Goal: Task Accomplishment & Management: Complete application form

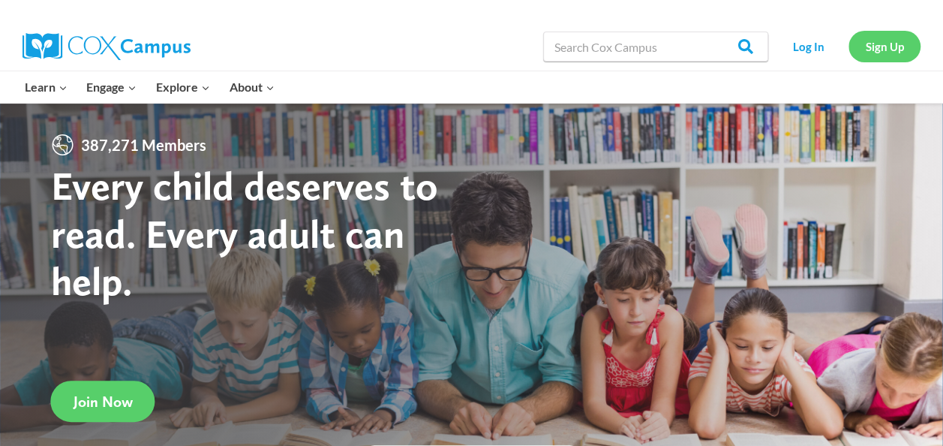
click at [884, 53] on link "Sign Up" at bounding box center [885, 46] width 72 height 31
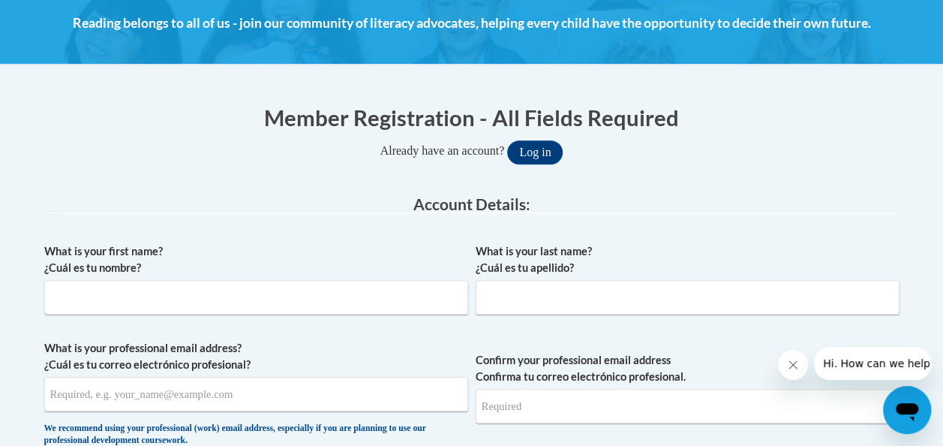
scroll to position [230, 0]
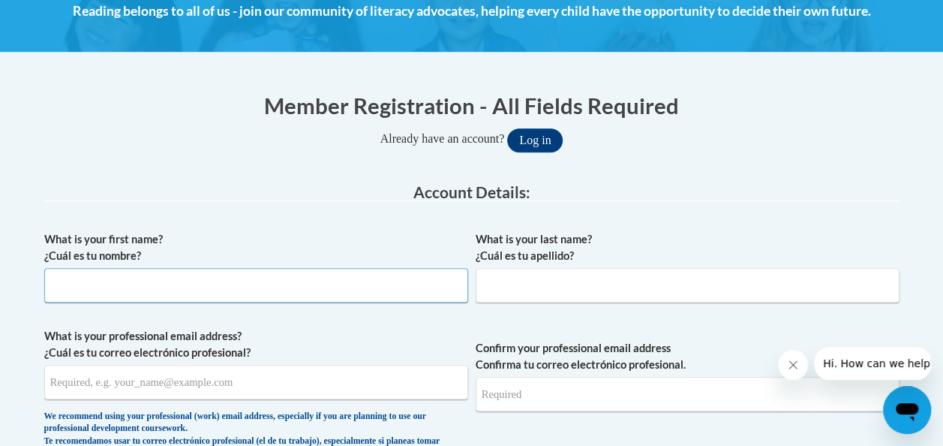
click at [322, 287] on input "What is your first name? ¿Cuál es tu nombre?" at bounding box center [256, 285] width 424 height 35
type input "katelin"
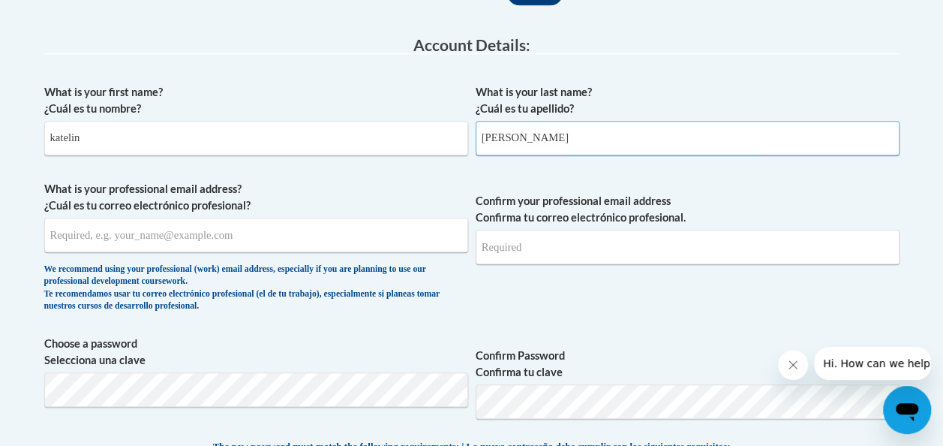
scroll to position [387, 0]
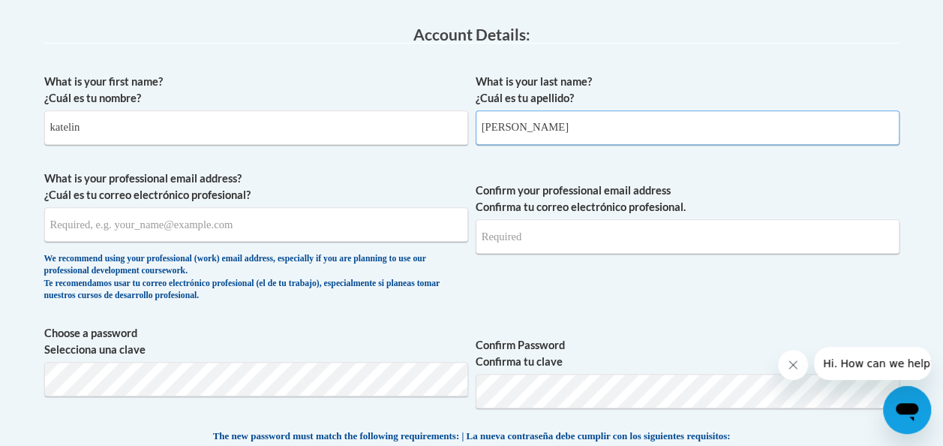
type input "Smith"
click at [278, 226] on input "What is your professional email address? ¿Cuál es tu correo electrónico profesi…" at bounding box center [256, 224] width 424 height 35
type input "ksmith8454@lauderdale.k12.ms.us"
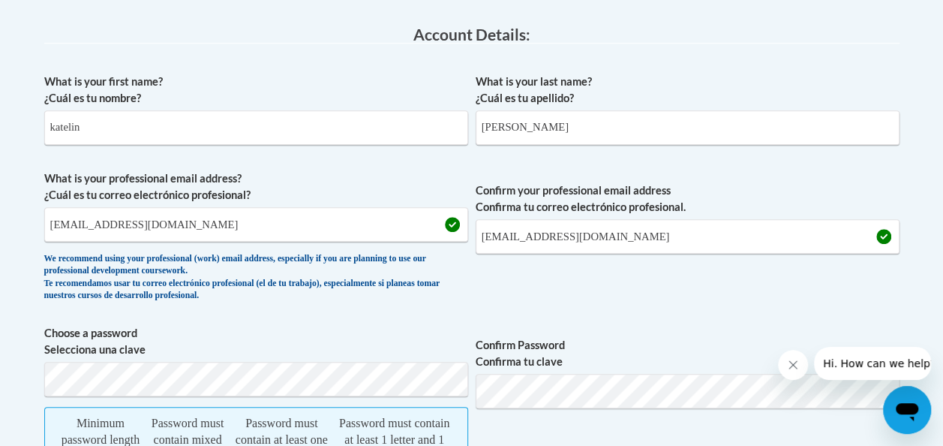
drag, startPoint x: 896, startPoint y: 0, endPoint x: 636, endPoint y: 38, distance: 262.4
click at [636, 38] on legend "Account Details:" at bounding box center [472, 34] width 856 height 17
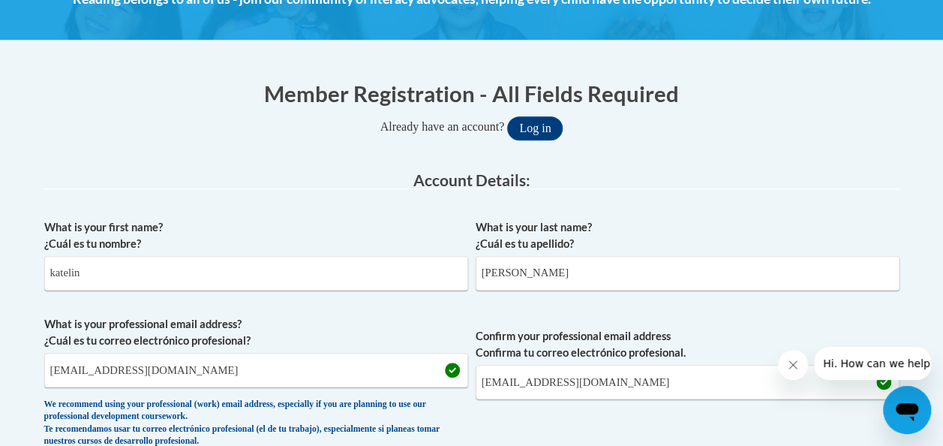
scroll to position [237, 0]
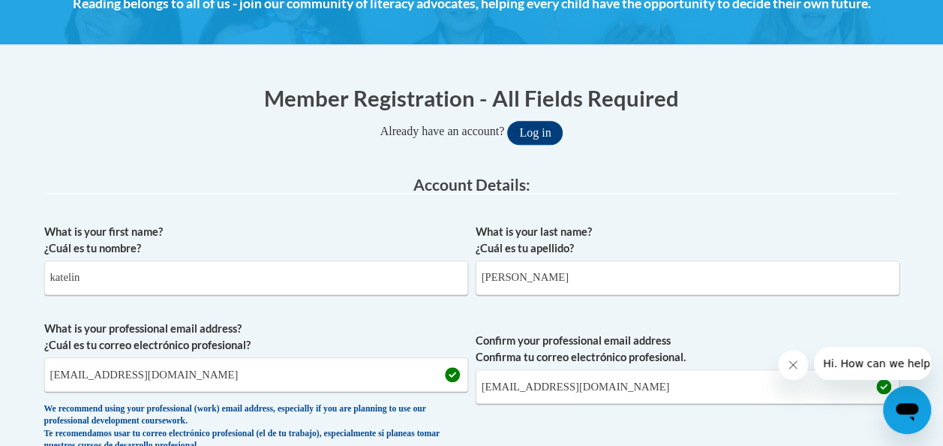
click at [886, 109] on div "Member Registration - All Fields Required Already have an account? Log in" at bounding box center [472, 114] width 856 height 62
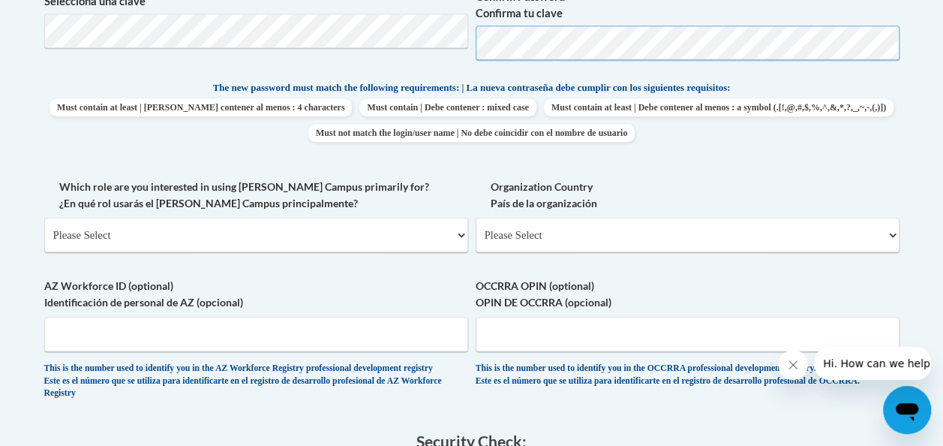
scroll to position [736, 0]
click at [381, 233] on select "Please Select College/University | Colegio/Universidad Community/Nonprofit Part…" at bounding box center [256, 234] width 424 height 35
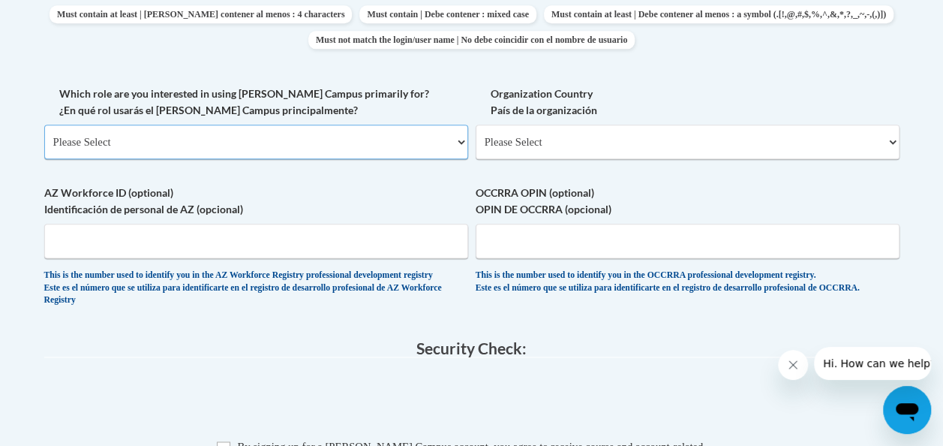
scroll to position [829, 0]
click at [419, 138] on select "Please Select College/University | Colegio/Universidad Community/Nonprofit Part…" at bounding box center [256, 141] width 424 height 35
select select "5a18ea06-2b54-4451-96f2-d152daf9eac5"
click at [44, 124] on select "Please Select College/University | Colegio/Universidad Community/Nonprofit Part…" at bounding box center [256, 141] width 424 height 35
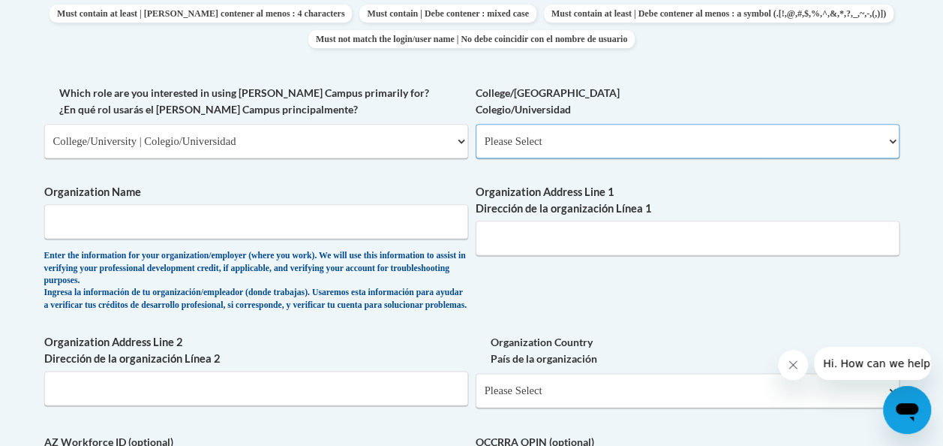
click at [813, 149] on select "Please Select College/University Staff | Empleado universitario College/Univers…" at bounding box center [688, 141] width 424 height 35
select select "99b32b07-cffc-426c-8bf6-0cd77760d84b"
click at [476, 124] on select "Please Select College/University Staff | Empleado universitario College/Univers…" at bounding box center [688, 141] width 424 height 35
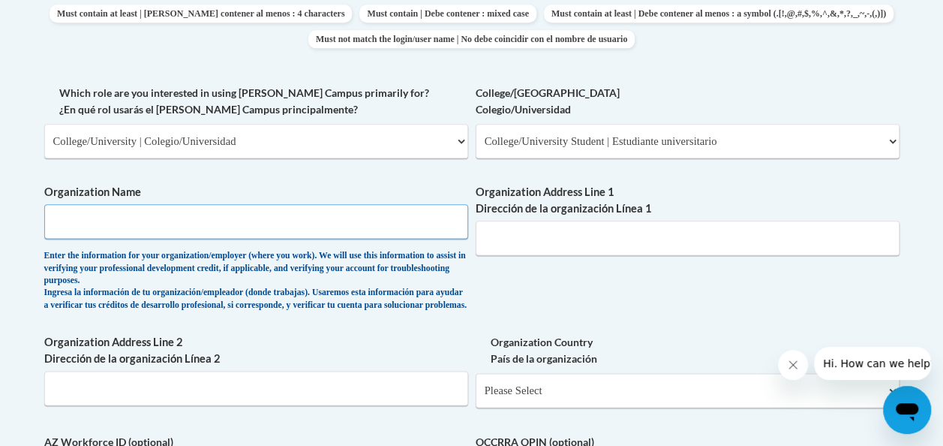
click at [76, 221] on input "Organization Name" at bounding box center [256, 221] width 424 height 35
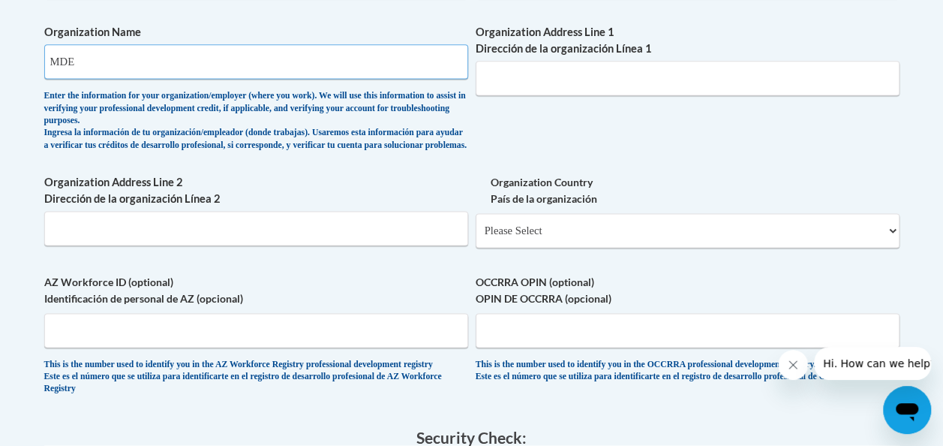
scroll to position [992, 0]
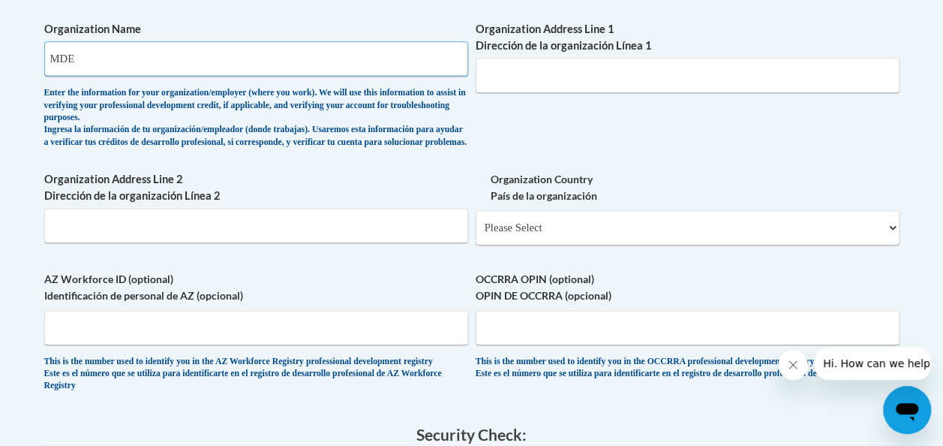
type input "MDE"
click at [681, 239] on select "Please Select United States | Estados Unidos Outside of the United States | Fue…" at bounding box center [688, 227] width 424 height 35
select select "ad49bcad-a171-4b2e-b99c-48b446064914"
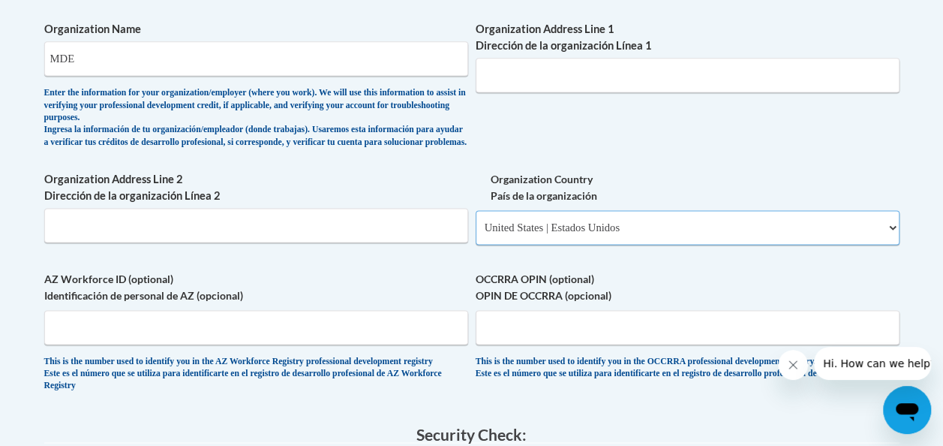
click at [476, 222] on select "Please Select United States | Estados Unidos Outside of the United States | Fue…" at bounding box center [688, 227] width 424 height 35
select select
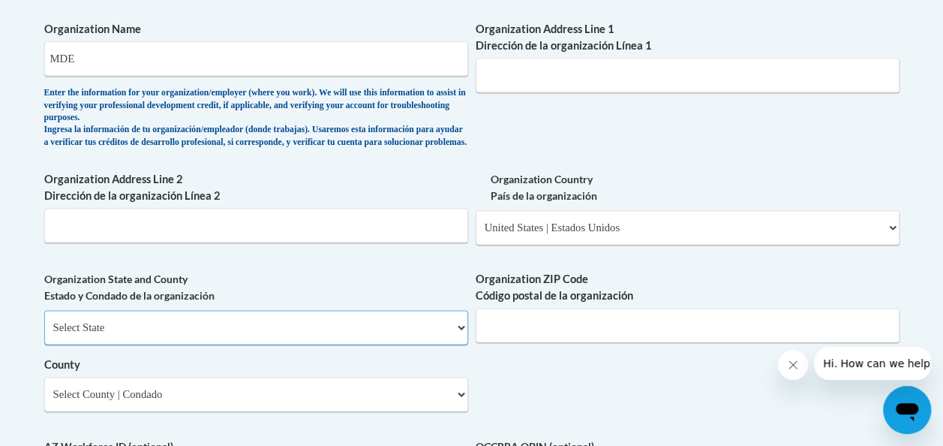
click at [371, 344] on select "Select State Alabama Alaska Arizona Arkansas California Colorado Connecticut De…" at bounding box center [256, 327] width 424 height 35
select select "Mississippi"
click at [44, 321] on select "Select State Alabama Alaska Arizona Arkansas California Colorado Connecticut De…" at bounding box center [256, 327] width 424 height 35
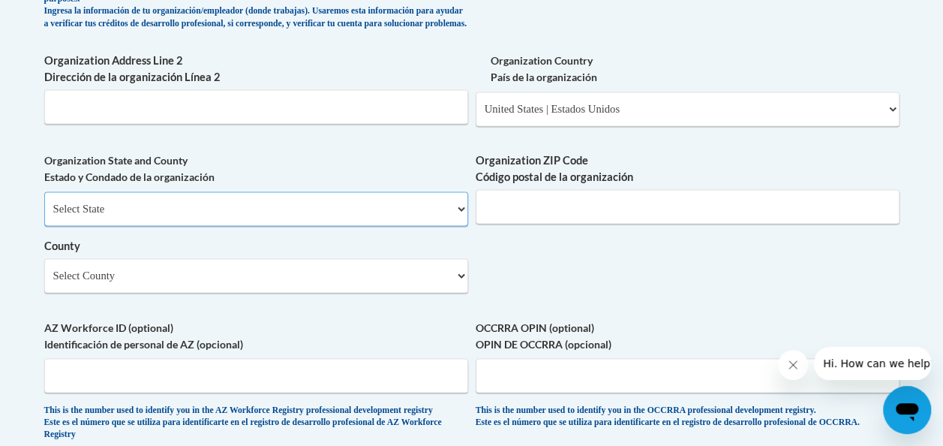
scroll to position [1111, 0]
click at [673, 224] on input "Organization ZIP Code Código postal de la organización" at bounding box center [688, 206] width 424 height 35
click at [747, 173] on label "Organization ZIP Code Código postal de la organización" at bounding box center [688, 168] width 424 height 33
click at [747, 189] on input "Organization ZIP Code Código postal de la organización" at bounding box center [688, 206] width 424 height 35
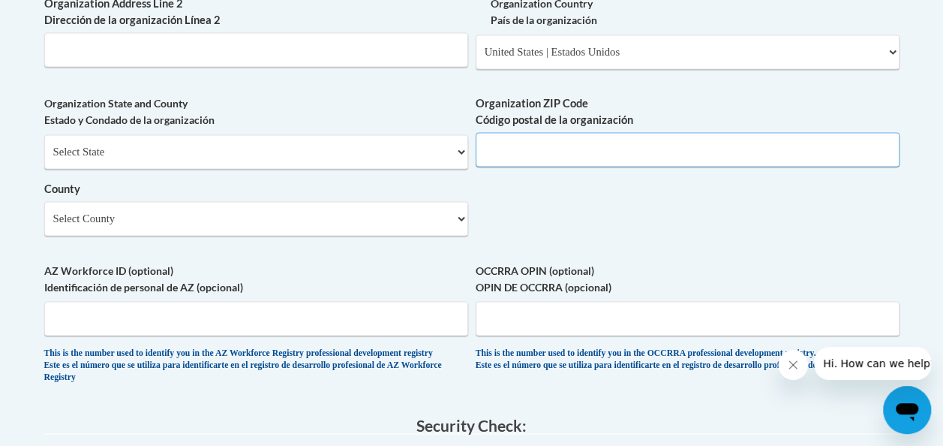
scroll to position [1167, 0]
click at [437, 236] on select "Select County Adams Alcorn Amite Attala Benton Bolivar Calhoun Carroll Chickasa…" at bounding box center [256, 219] width 424 height 35
click at [561, 158] on input "Organization ZIP Code Código postal de la organización" at bounding box center [688, 150] width 424 height 35
type input "39301"
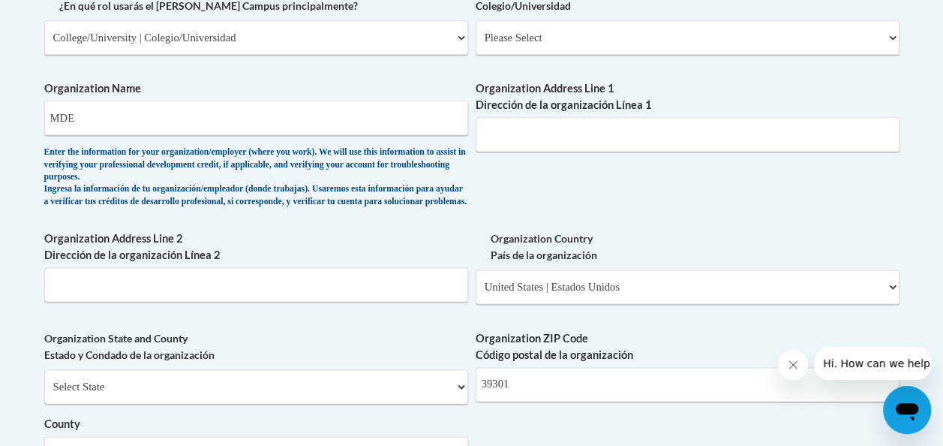
scroll to position [946, 0]
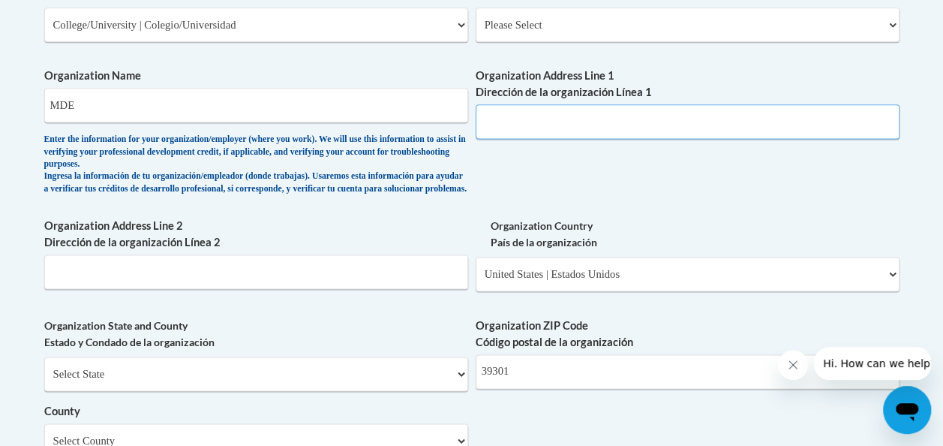
click at [617, 125] on input "Organization Address Line 1 Dirección de la organización Línea 1" at bounding box center [688, 121] width 424 height 35
type input "6823 Shannon Rd"
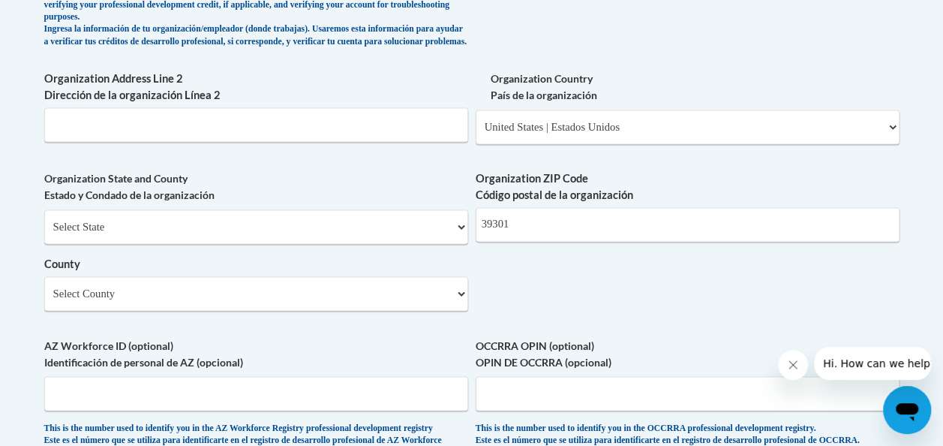
scroll to position [1099, 0]
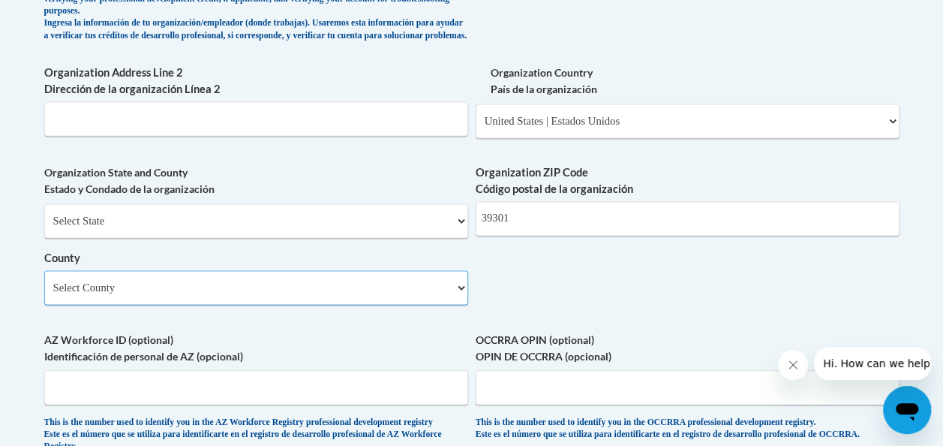
click at [449, 291] on select "Select County Adams Alcorn Amite Attala Benton Bolivar Calhoun Carroll Chickasa…" at bounding box center [256, 287] width 424 height 35
select select "Lauderdale"
click at [44, 281] on select "Select County Adams Alcorn Amite Attala Benton Bolivar Calhoun Carroll Chickasa…" at bounding box center [256, 287] width 424 height 35
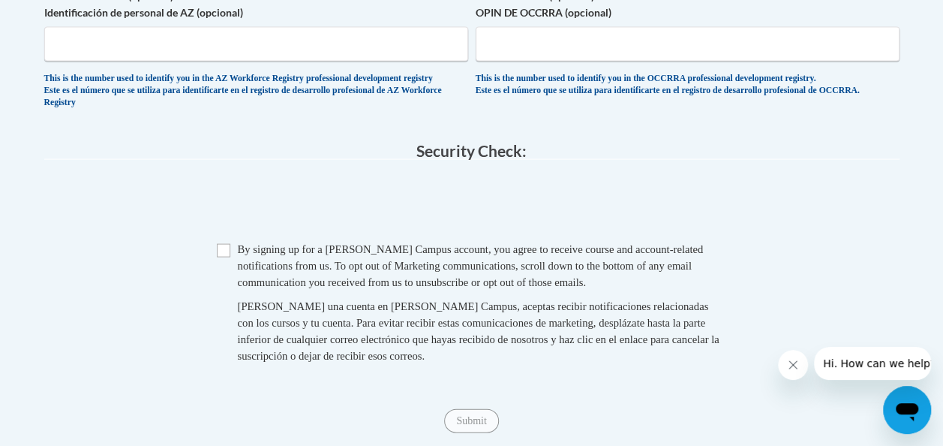
scroll to position [1444, 0]
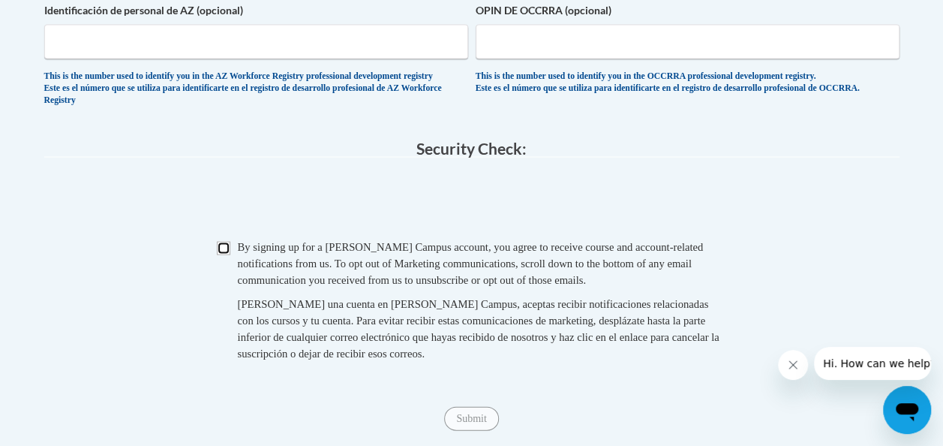
click at [221, 255] on input "Checkbox" at bounding box center [224, 249] width 14 height 14
checkbox input "true"
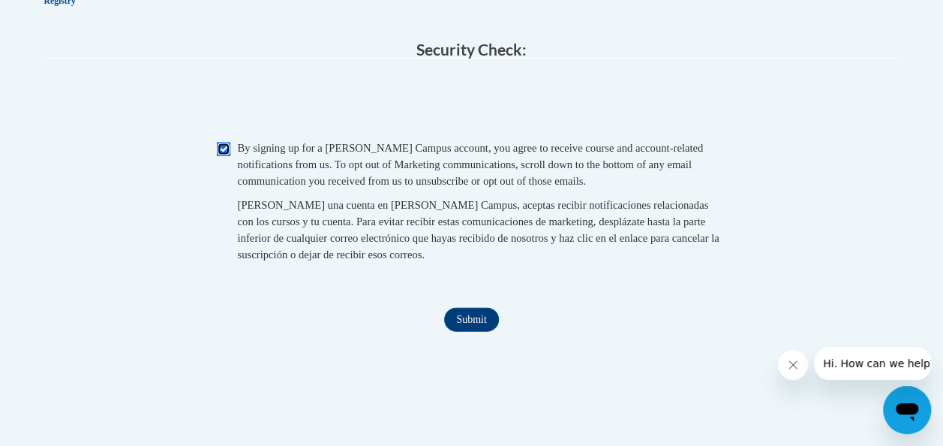
scroll to position [1557, 0]
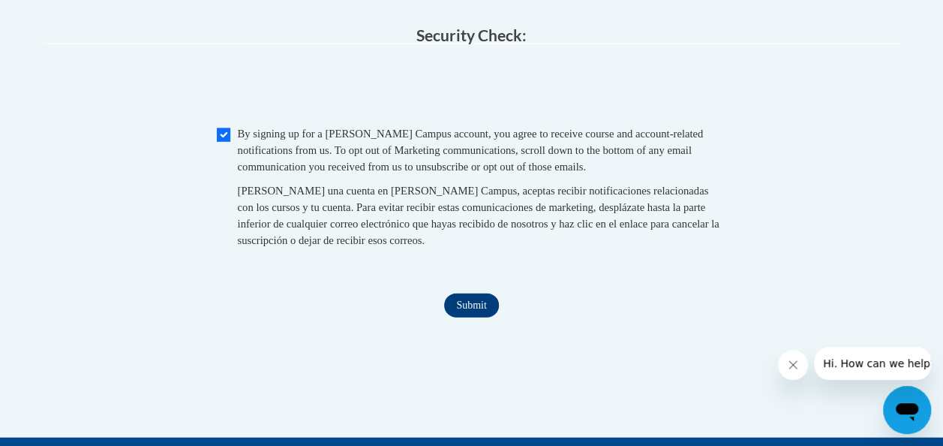
click at [471, 317] on input "Submit" at bounding box center [471, 305] width 54 height 24
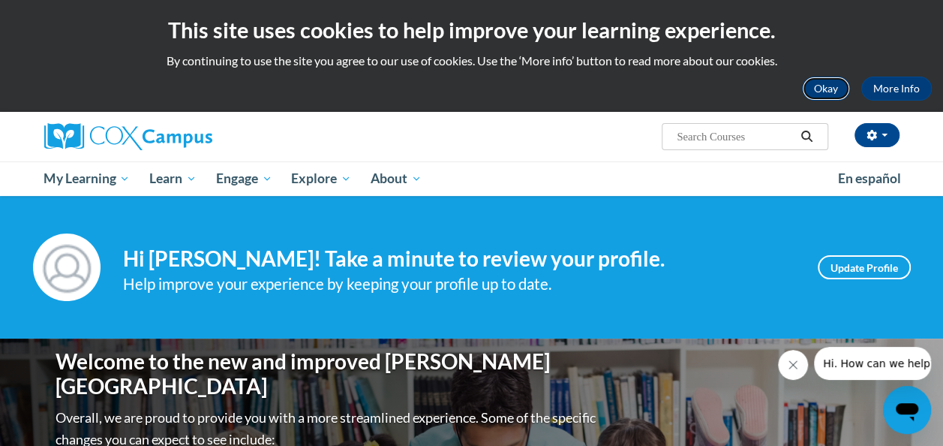
click at [827, 98] on button "Okay" at bounding box center [826, 89] width 48 height 24
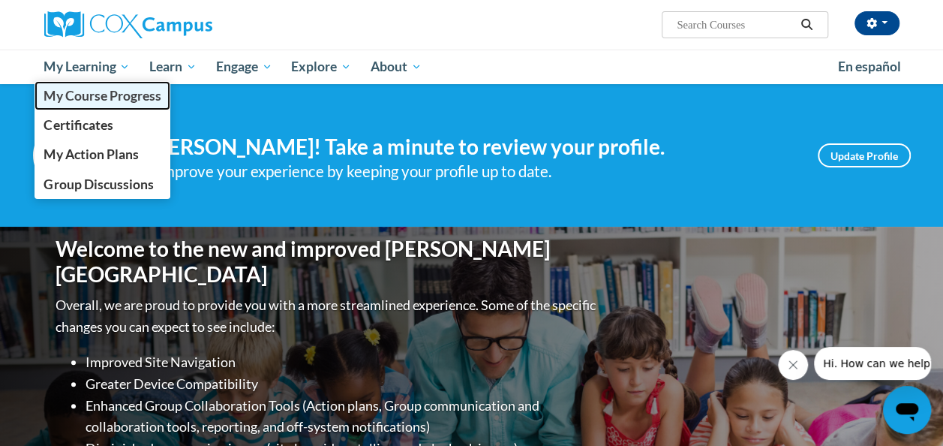
click at [125, 100] on span "My Course Progress" at bounding box center [102, 96] width 117 height 16
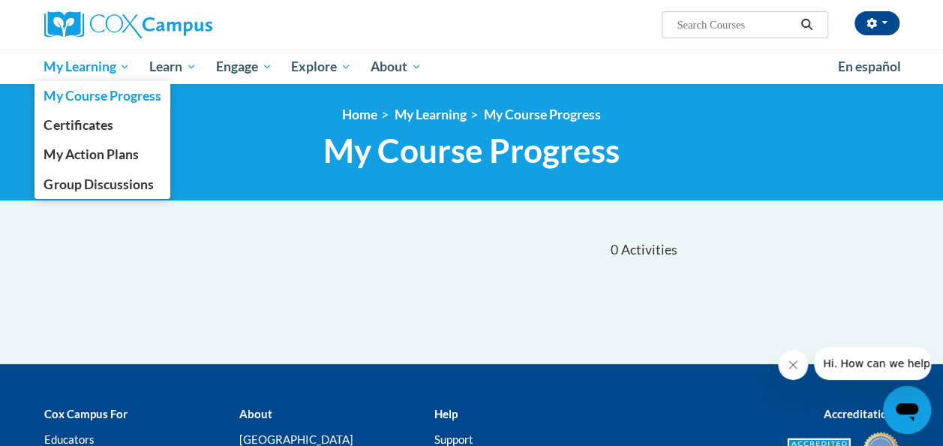
click at [119, 63] on span "My Learning" at bounding box center [87, 67] width 86 height 18
